Goal: Transaction & Acquisition: Purchase product/service

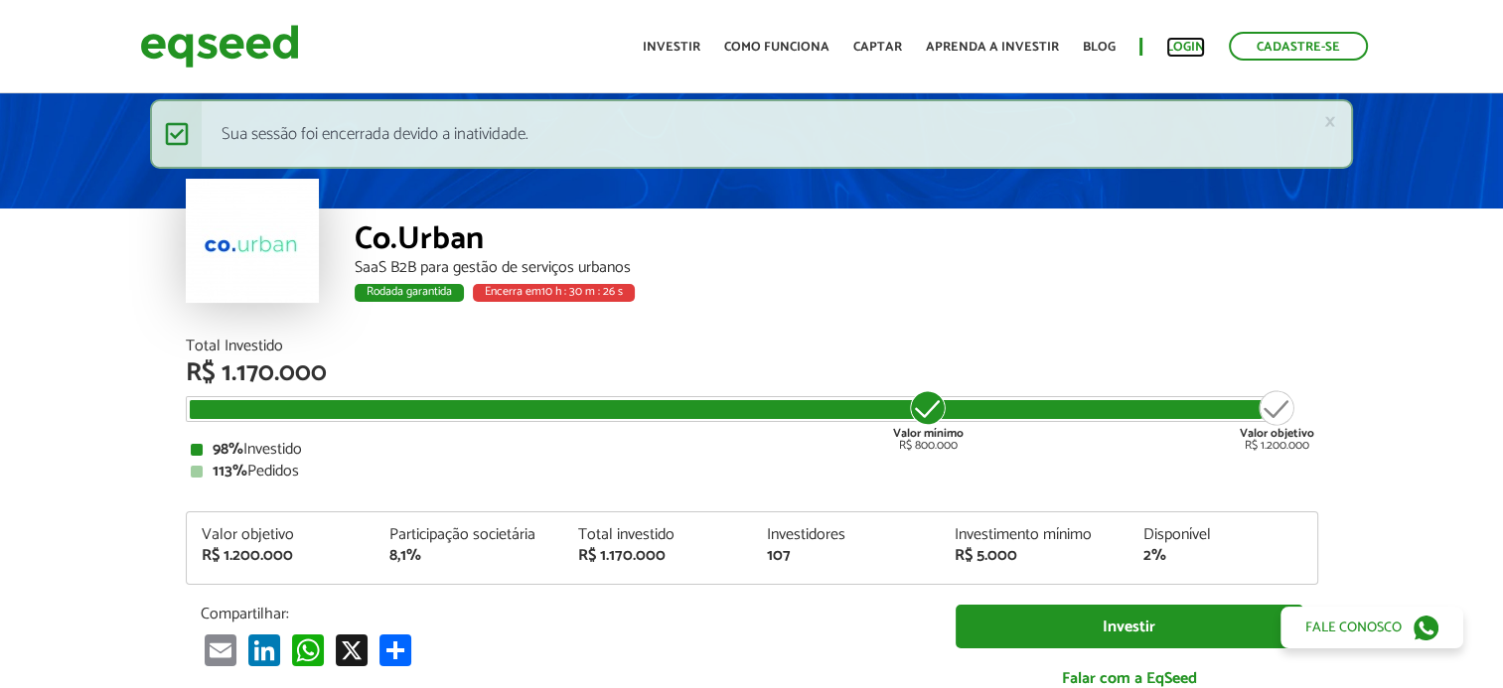
click at [1197, 44] on link "Login" at bounding box center [1185, 47] width 39 height 13
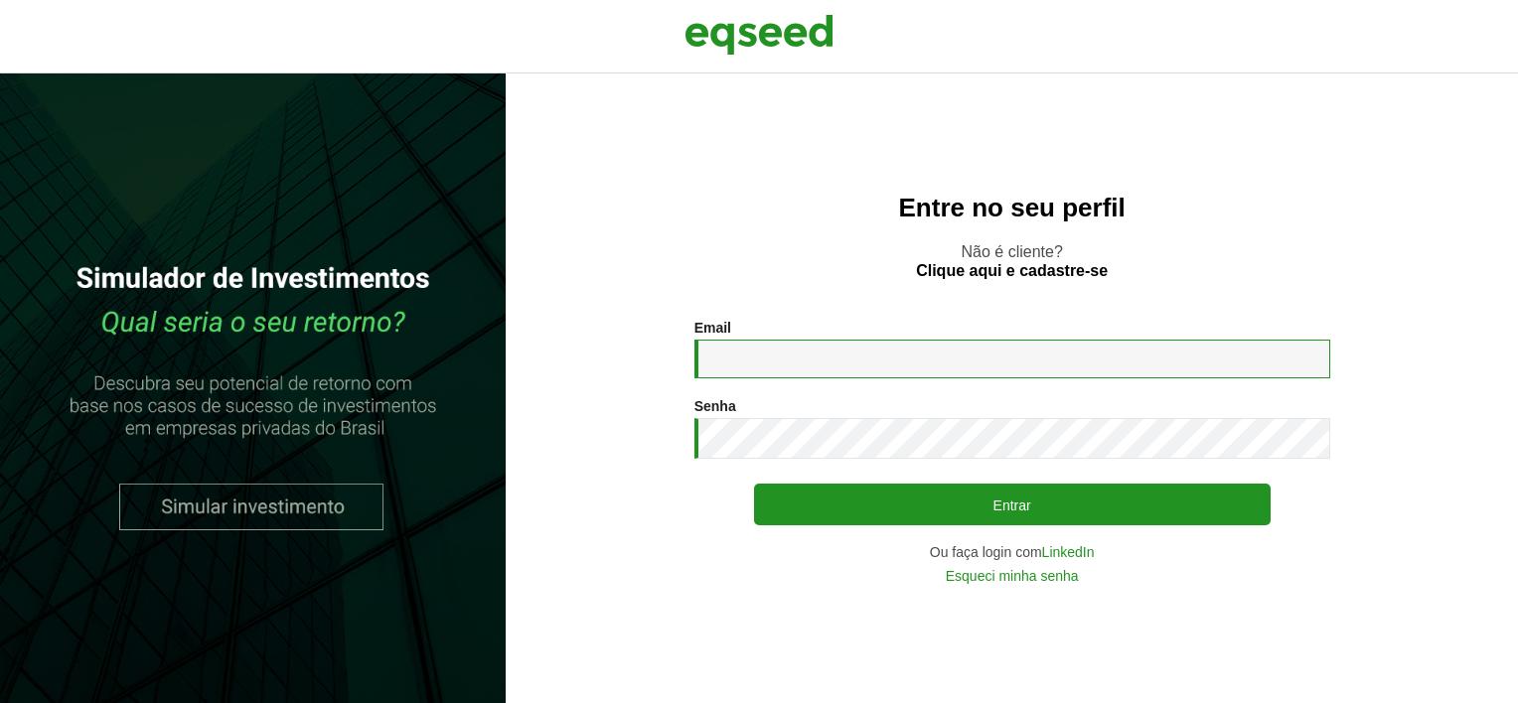
type input "**********"
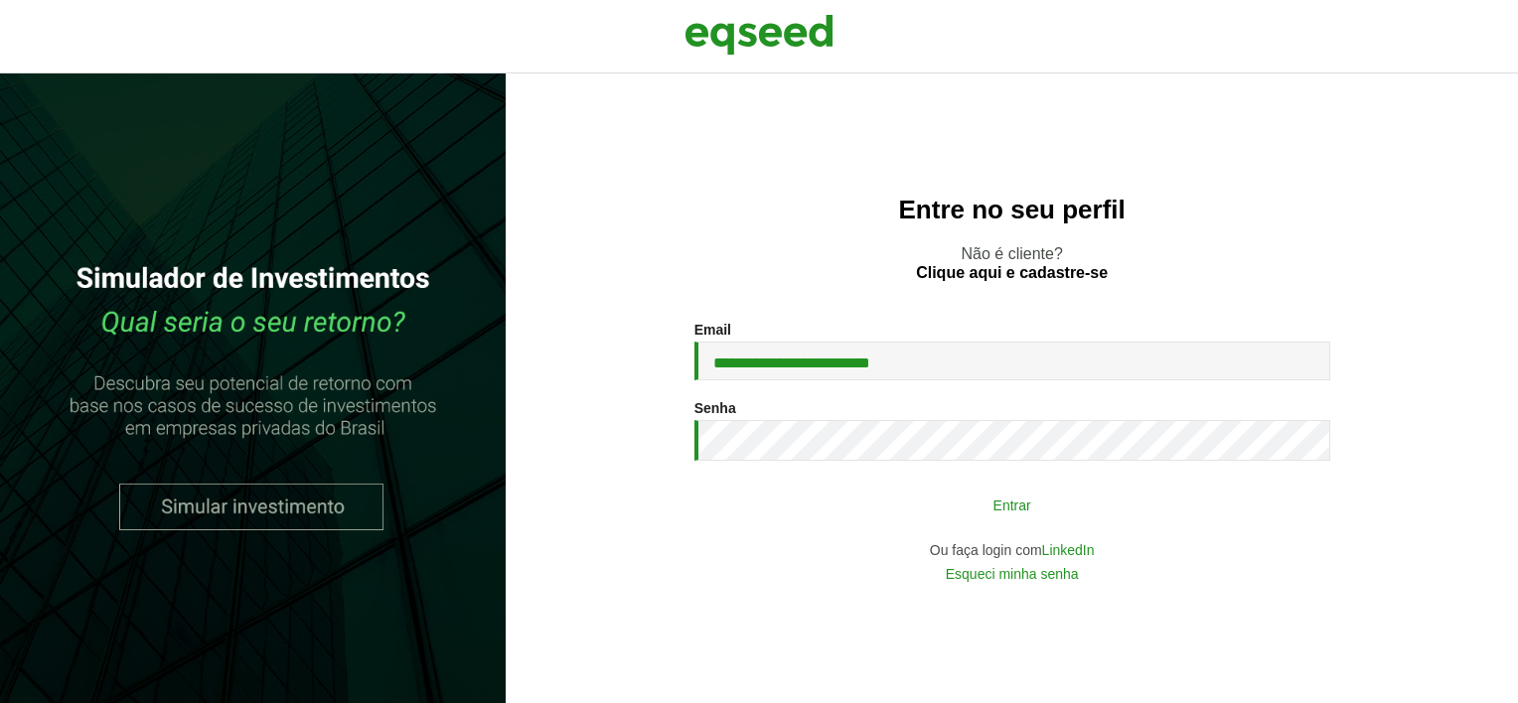
drag, startPoint x: 0, startPoint y: 0, endPoint x: 855, endPoint y: 489, distance: 984.9
click at [855, 489] on button "Entrar" at bounding box center [1012, 505] width 516 height 38
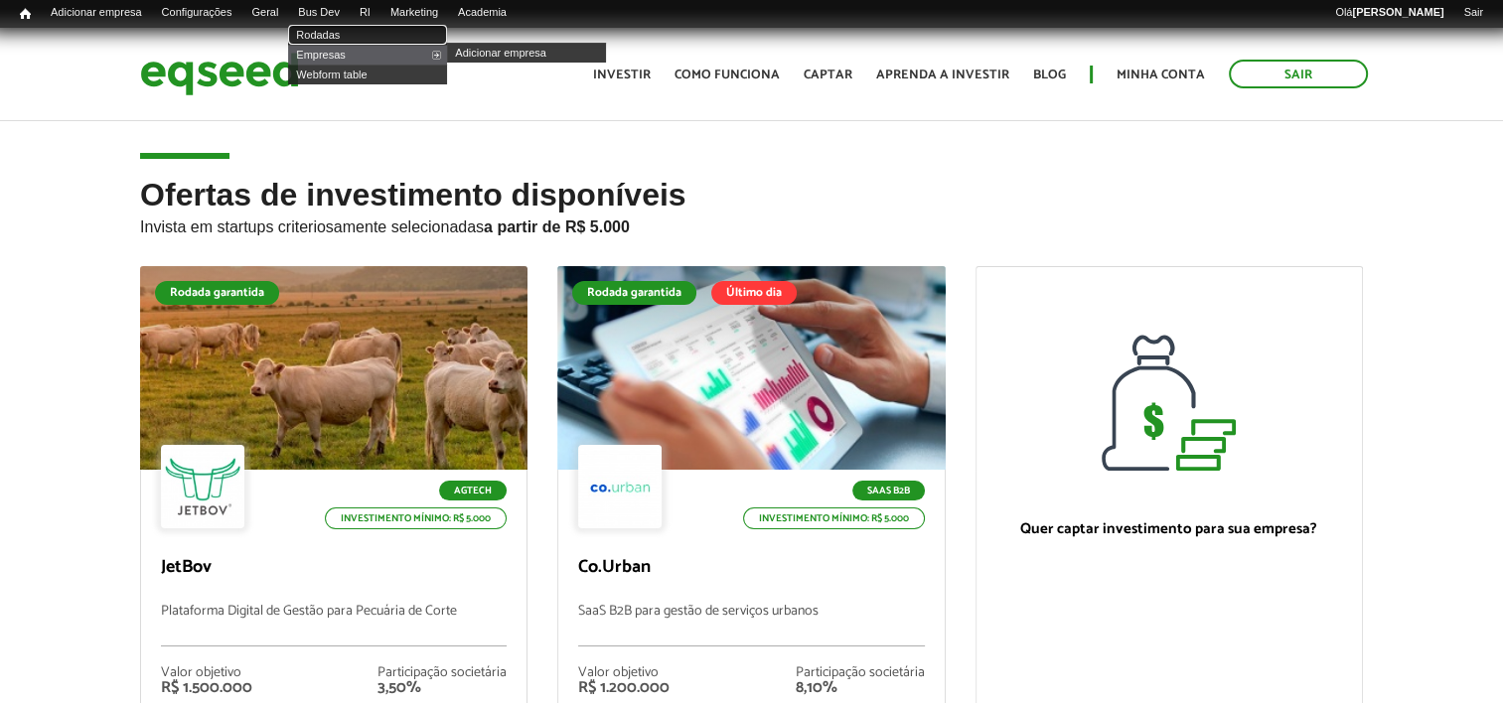
click at [334, 32] on link "Rodadas" at bounding box center [367, 35] width 159 height 20
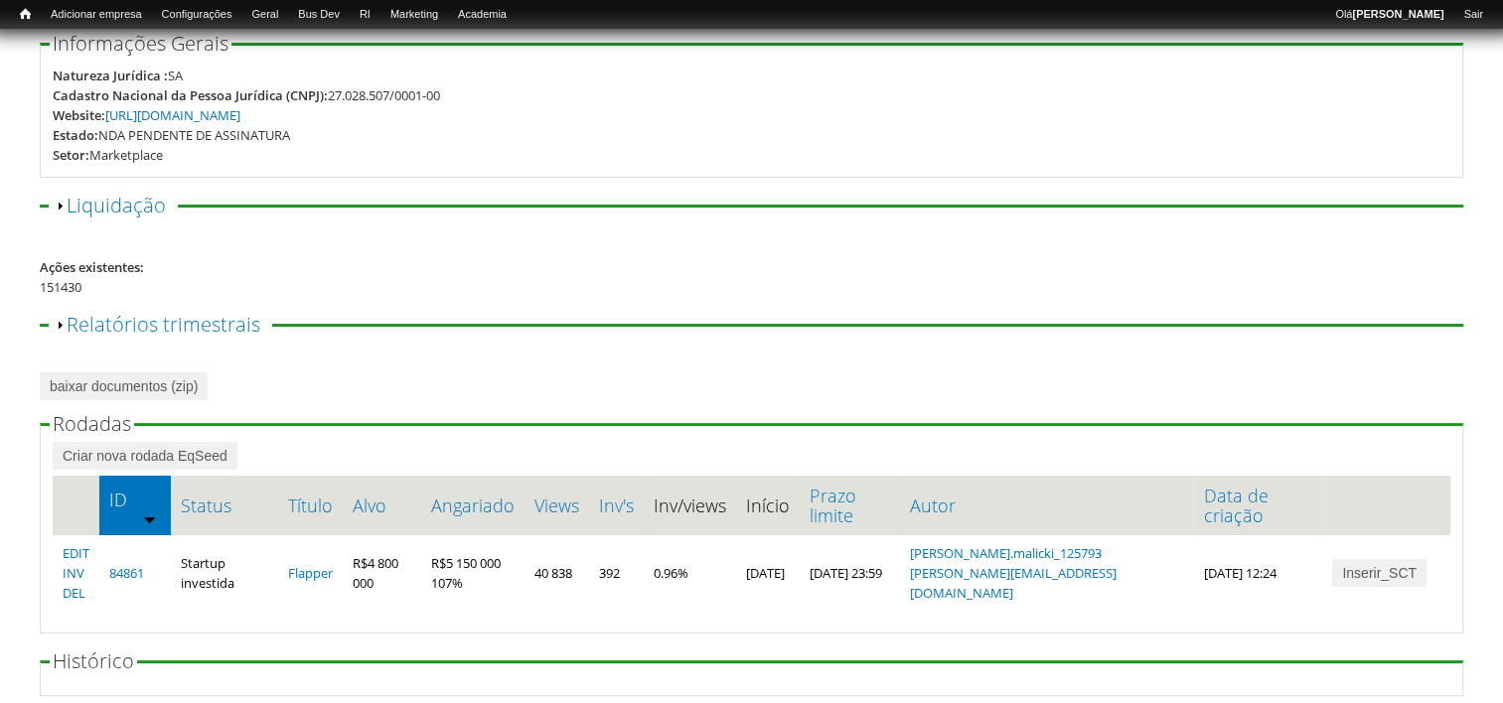
scroll to position [309, 0]
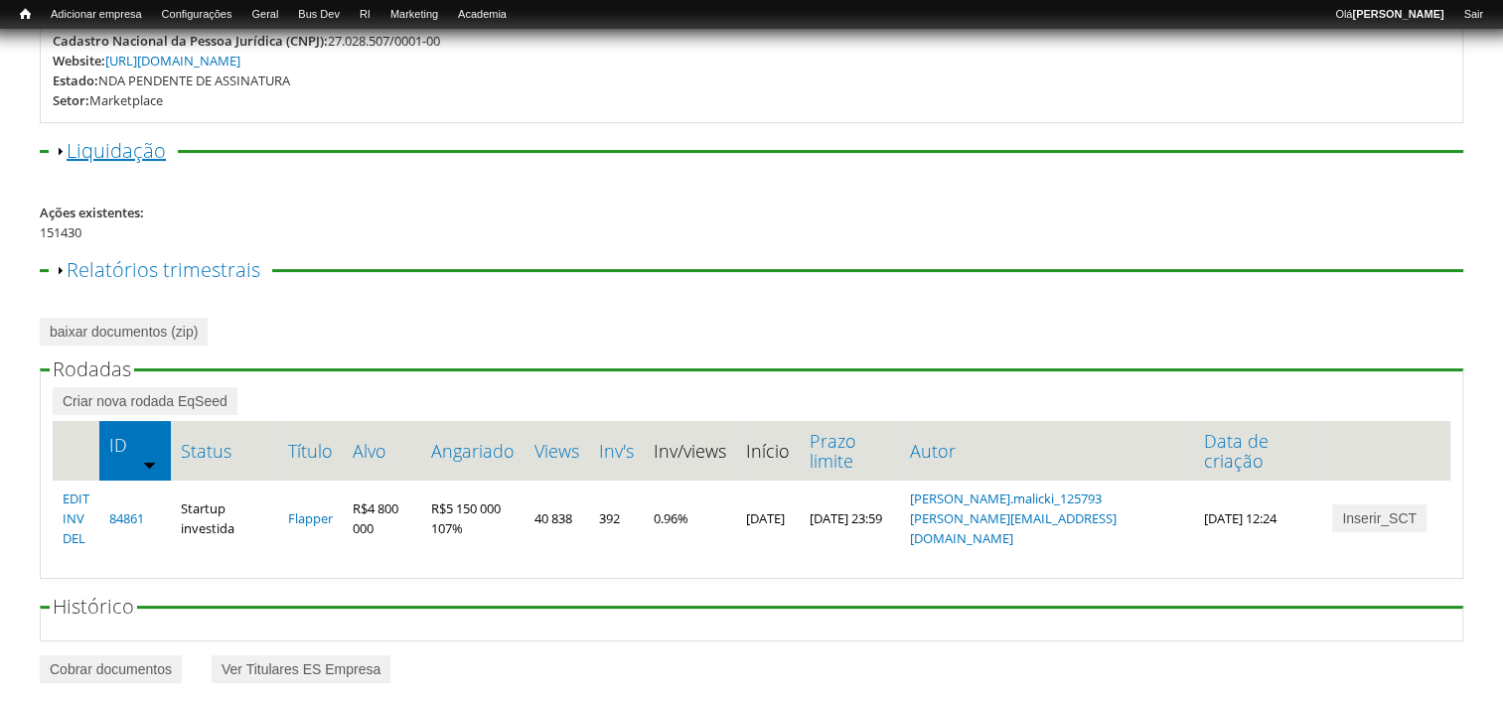
click at [120, 147] on link "Exibir Liquidação" at bounding box center [116, 150] width 99 height 27
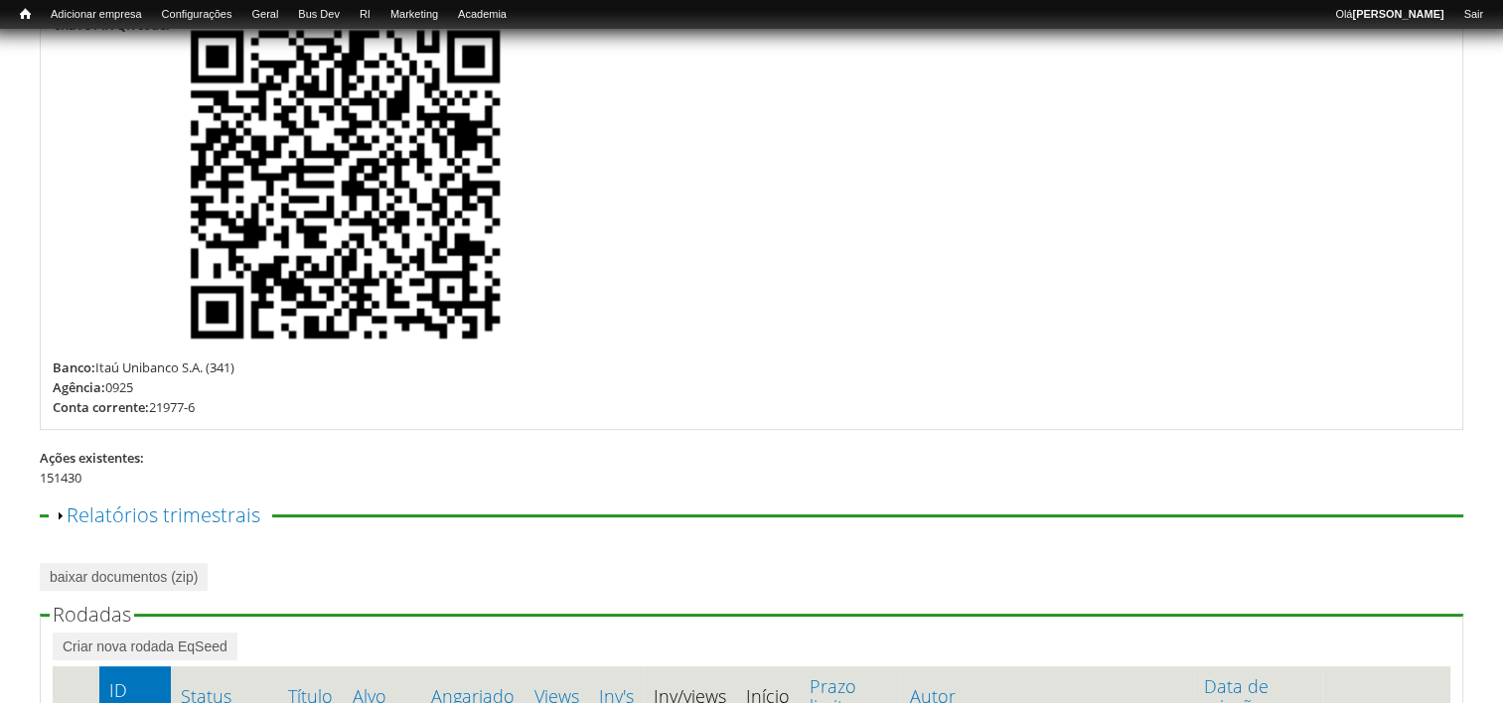
scroll to position [408, 0]
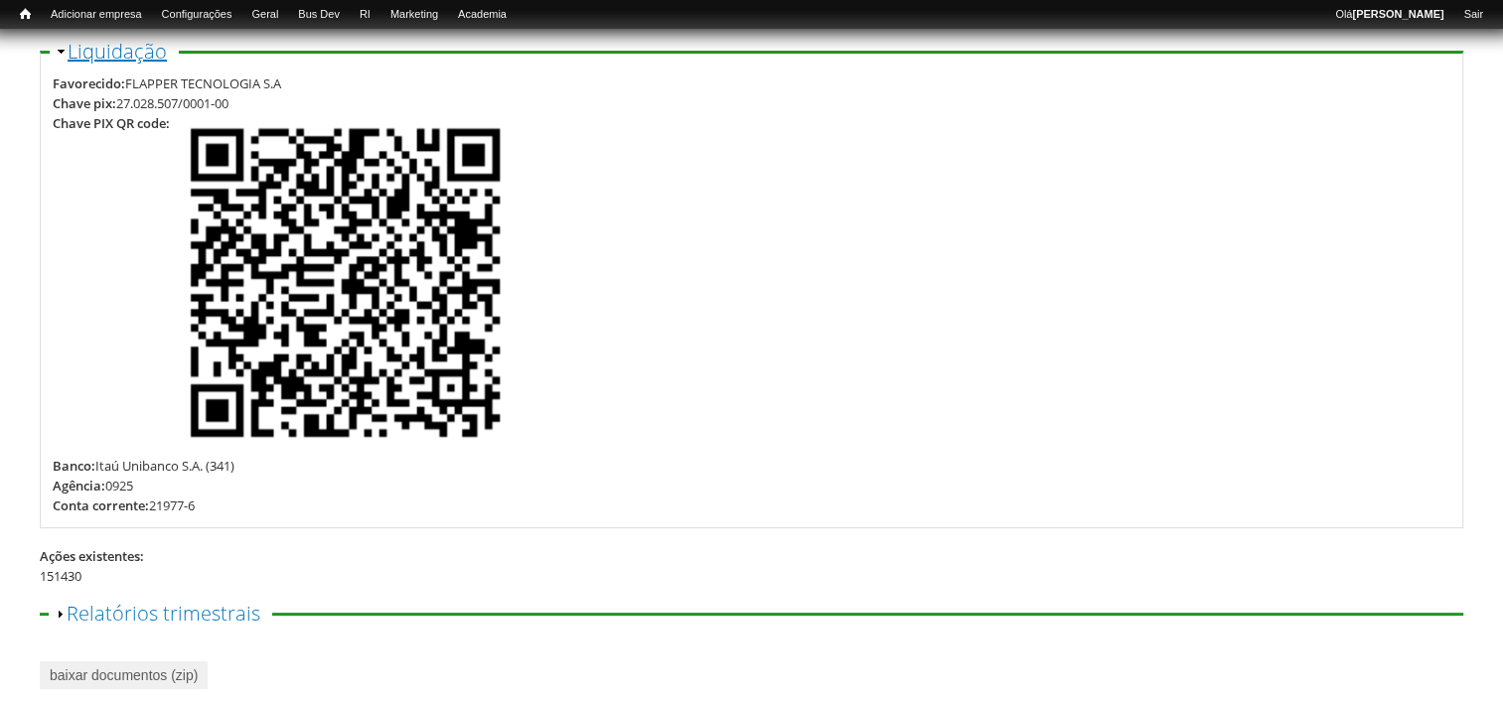
click at [130, 60] on link "Ocultar Liquidação" at bounding box center [117, 51] width 99 height 27
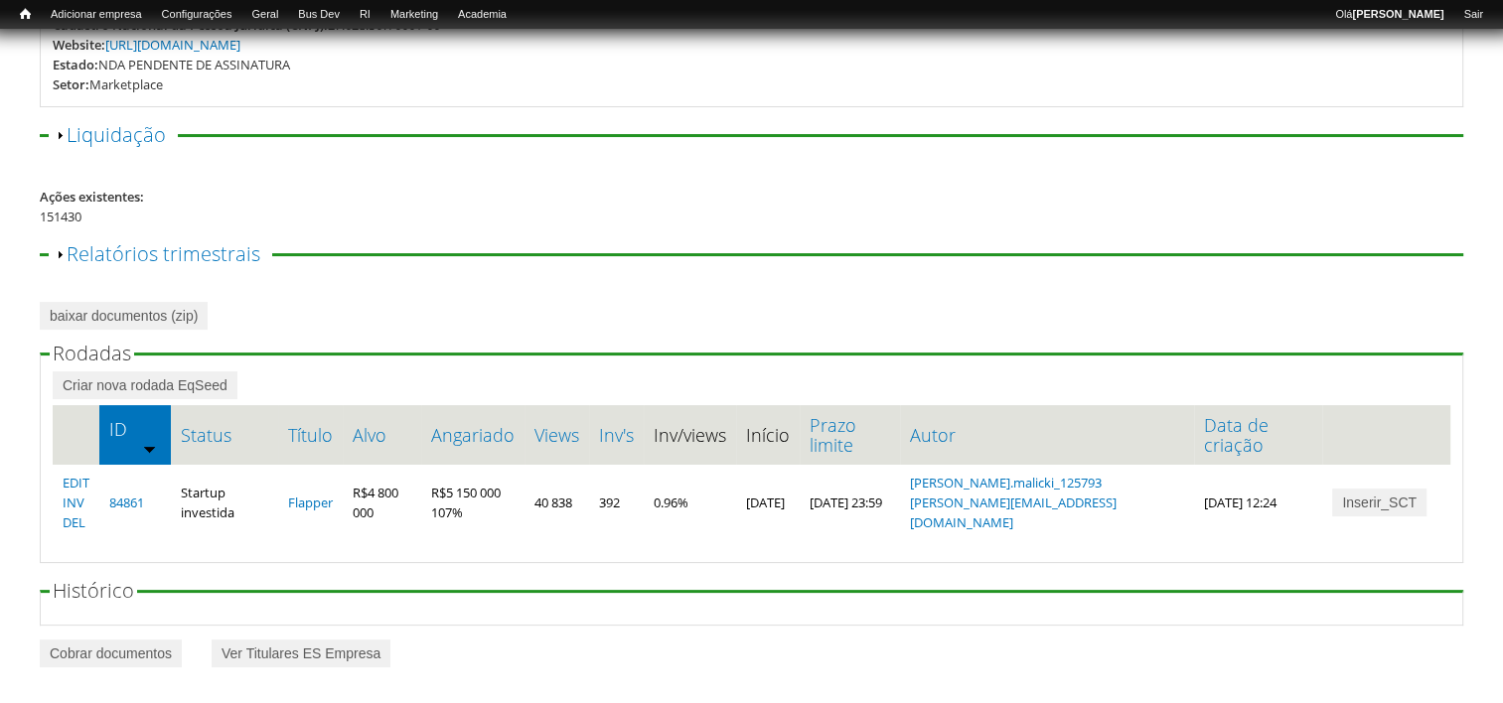
scroll to position [309, 0]
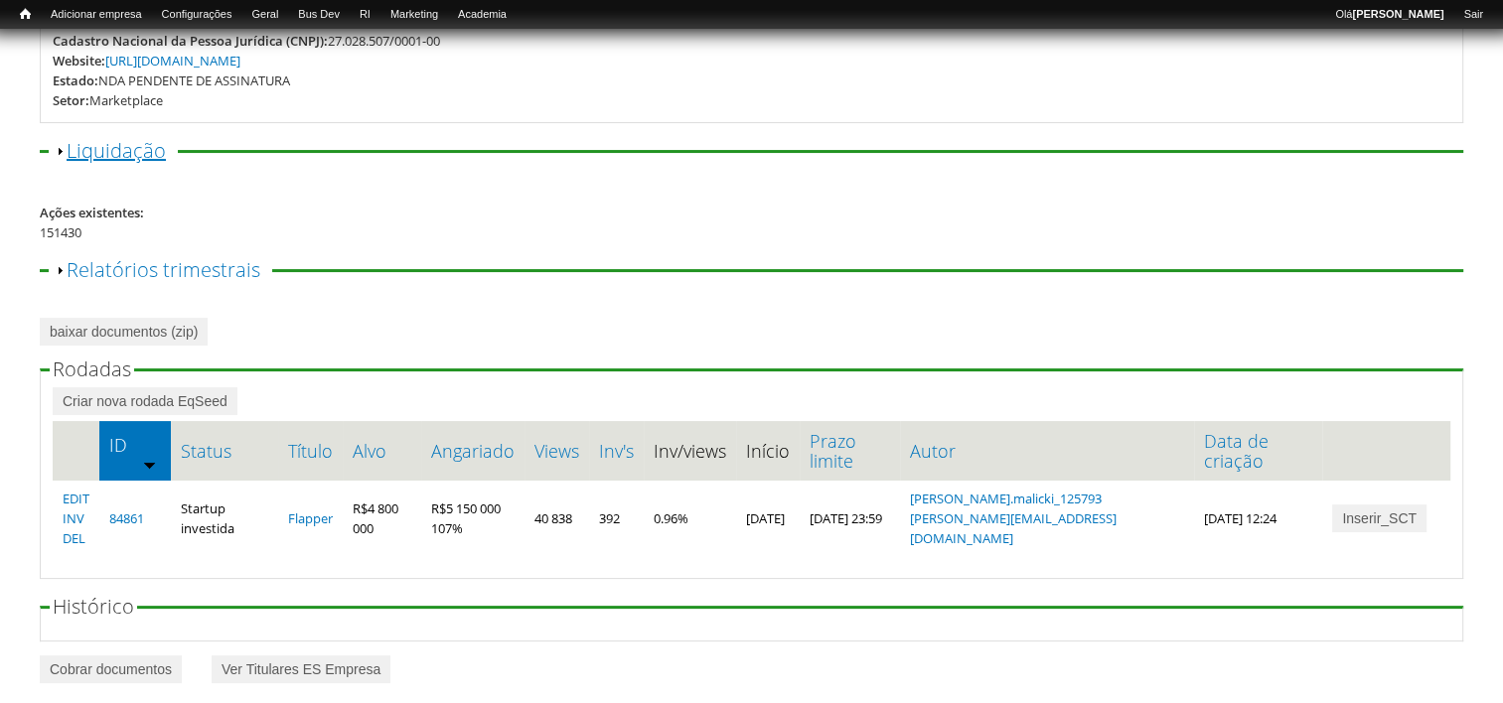
click at [123, 161] on link "Exibir Liquidação" at bounding box center [116, 150] width 99 height 27
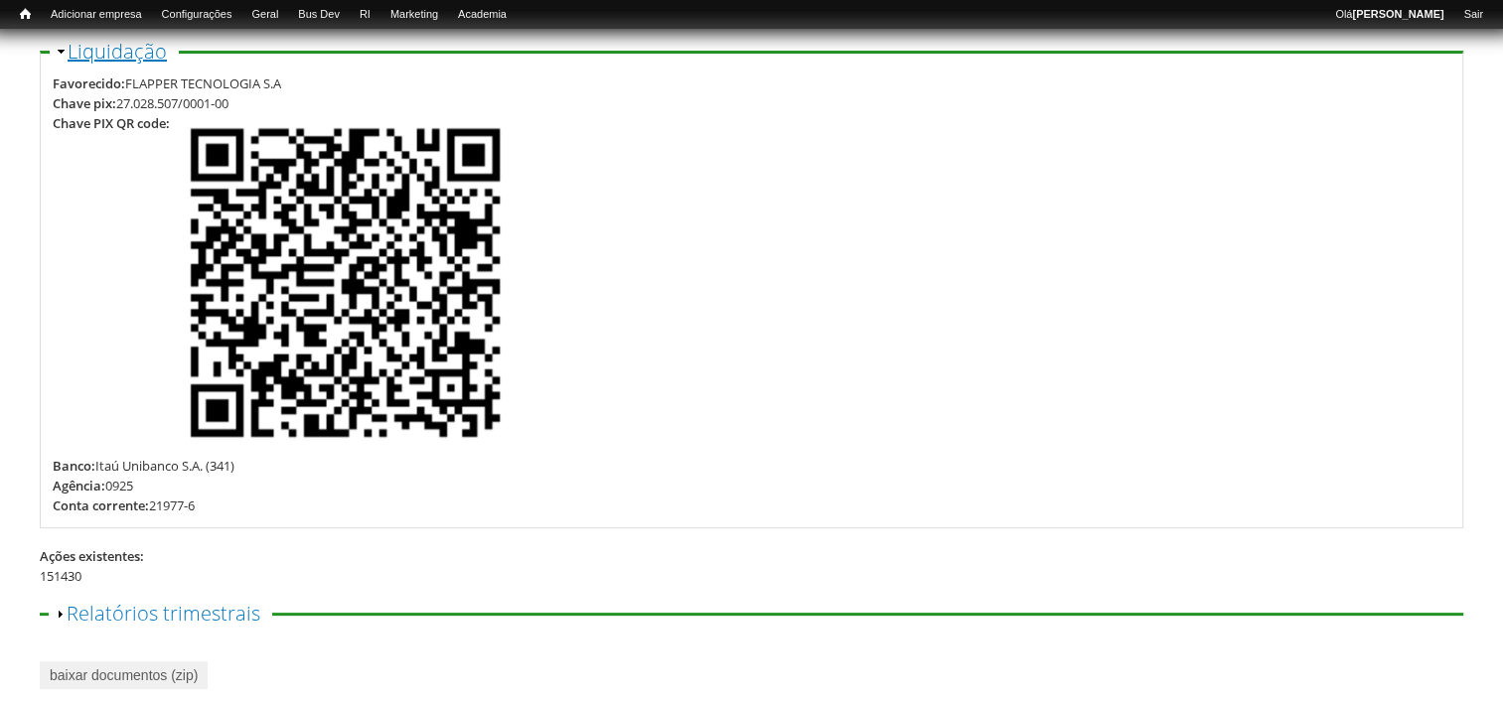
click at [131, 60] on link "Ocultar Liquidação" at bounding box center [117, 51] width 99 height 27
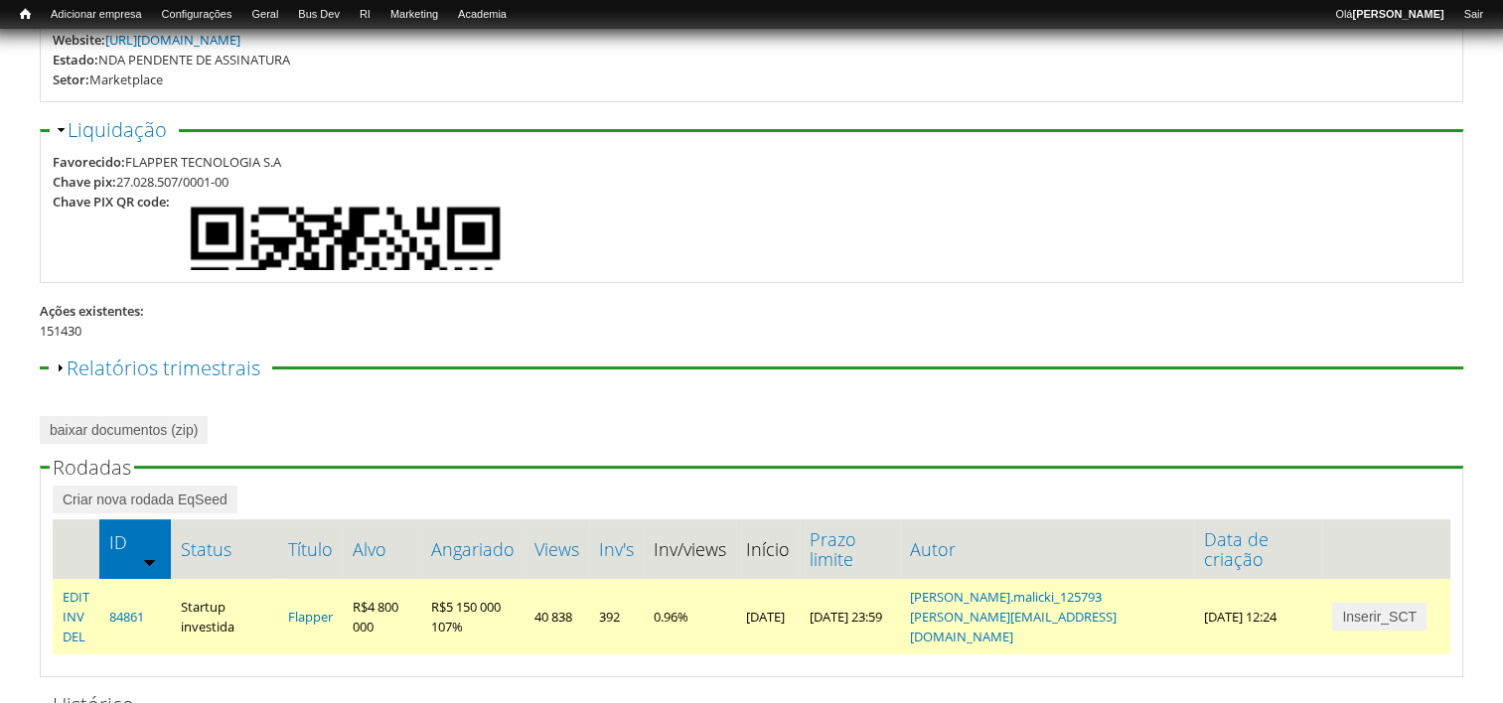
scroll to position [309, 0]
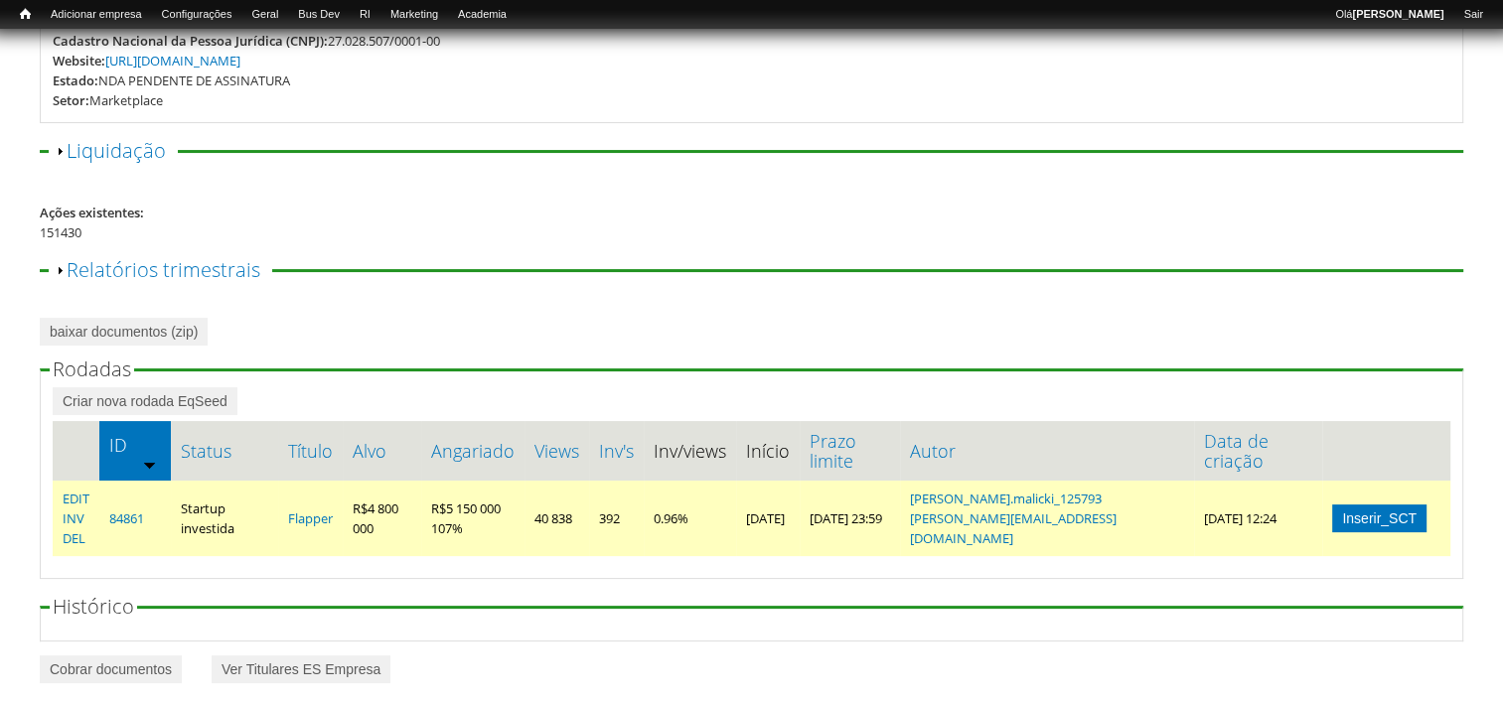
click at [1378, 505] on link "Inserir_SCT" at bounding box center [1379, 519] width 94 height 28
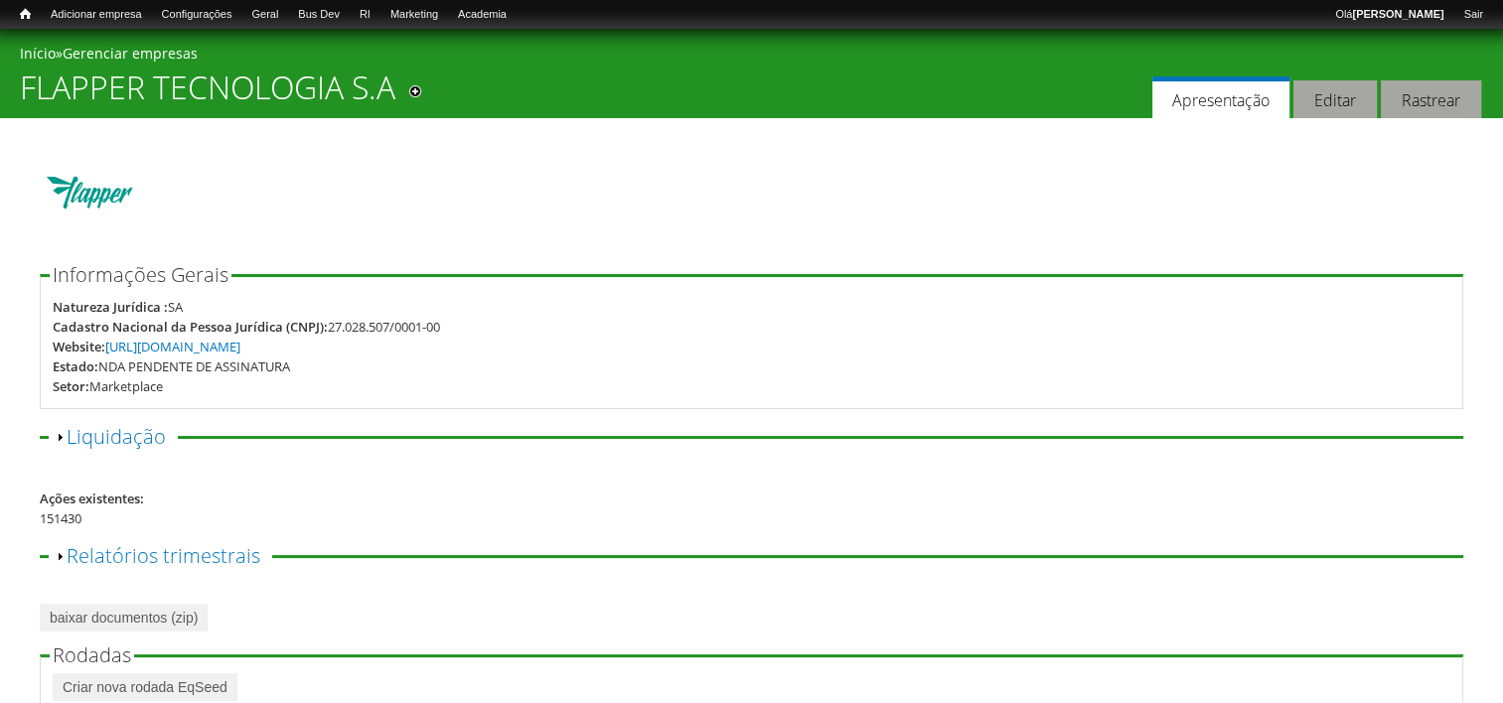
scroll to position [0, 0]
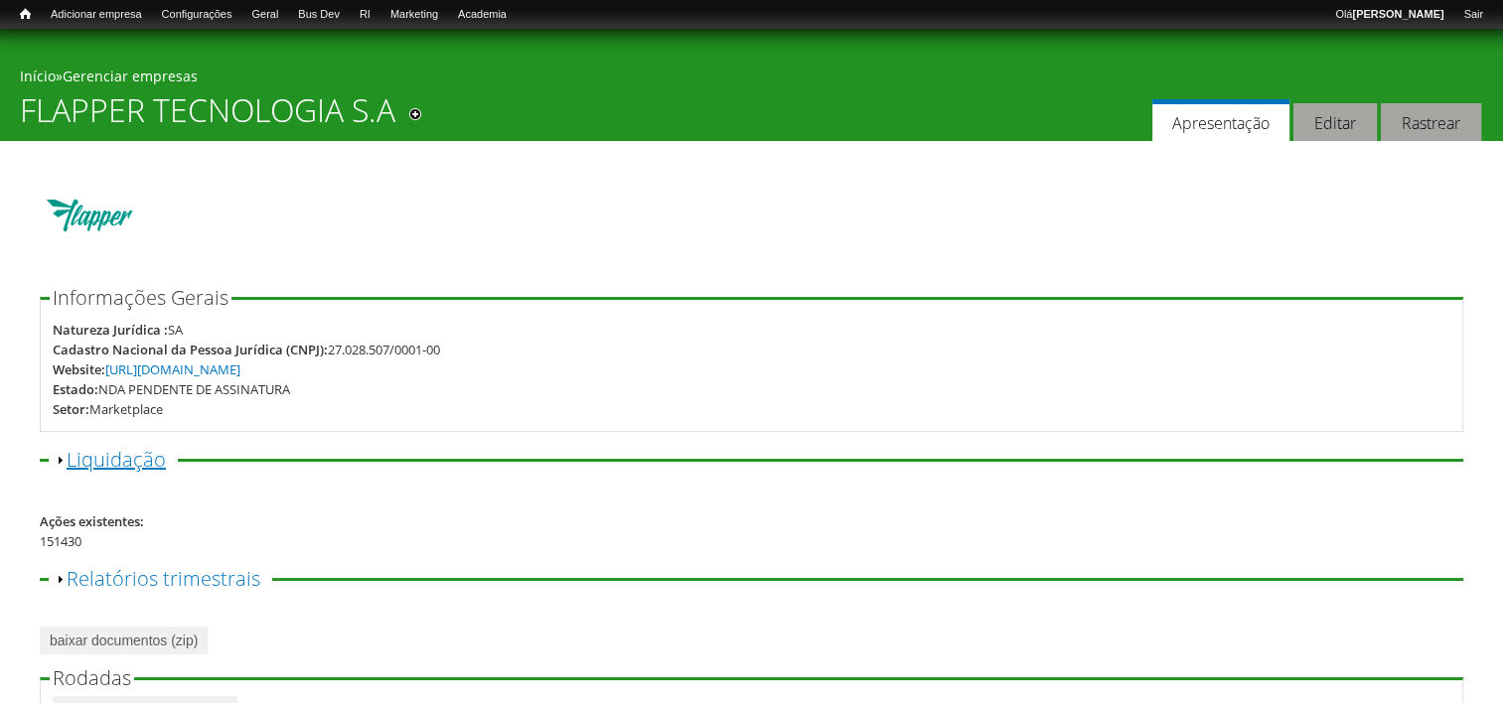
click at [108, 460] on link "Exibir Liquidação" at bounding box center [116, 459] width 99 height 27
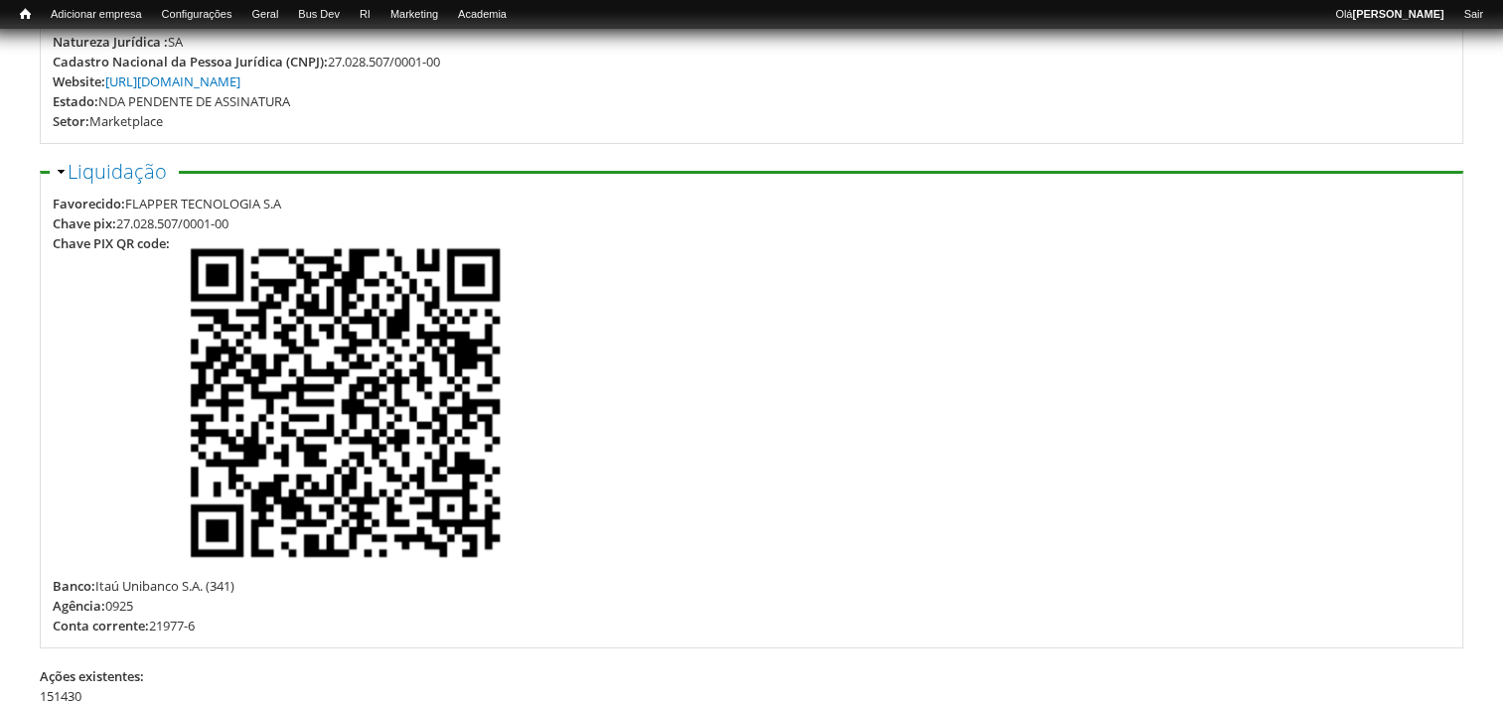
scroll to position [298, 0]
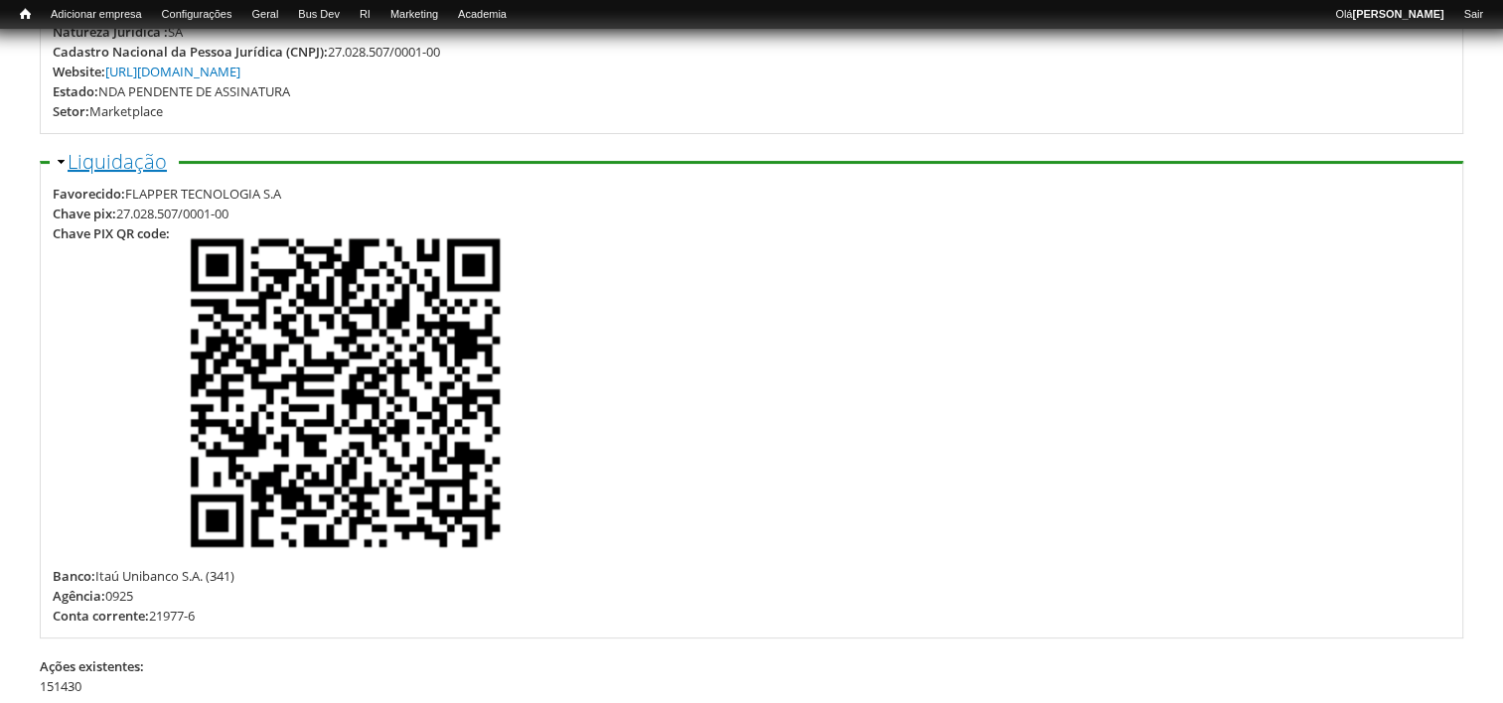
click at [111, 165] on link "Ocultar Liquidação" at bounding box center [117, 161] width 99 height 27
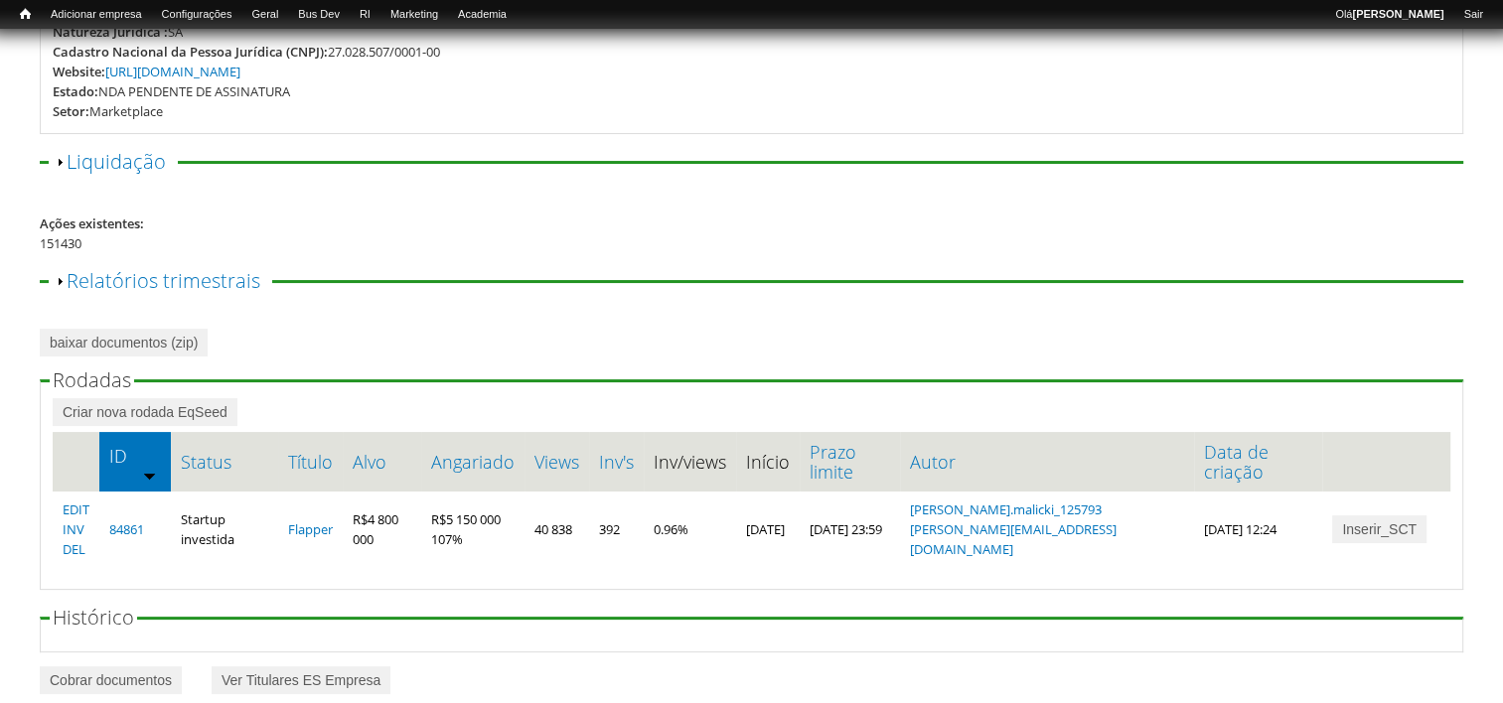
drag, startPoint x: 15, startPoint y: 8, endPoint x: 1349, endPoint y: 114, distance: 1338.0
click at [1018, 128] on fieldset "Informações Gerais Natureza Jurídica : SA Cadastro Nacional da Pessoa Jurídica …" at bounding box center [751, 62] width 1423 height 144
click at [20, 14] on link "Início" at bounding box center [25, 14] width 31 height 19
